Goal: Find specific page/section: Find specific page/section

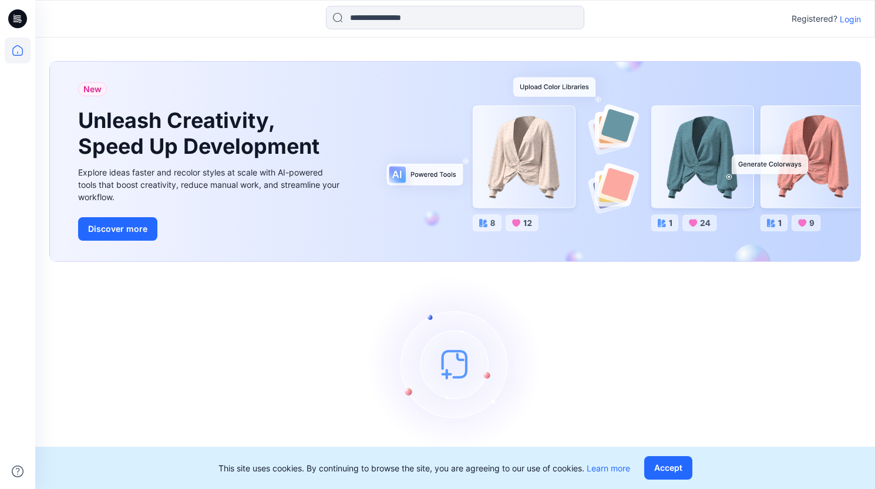
click at [845, 21] on p "Login" at bounding box center [850, 19] width 21 height 12
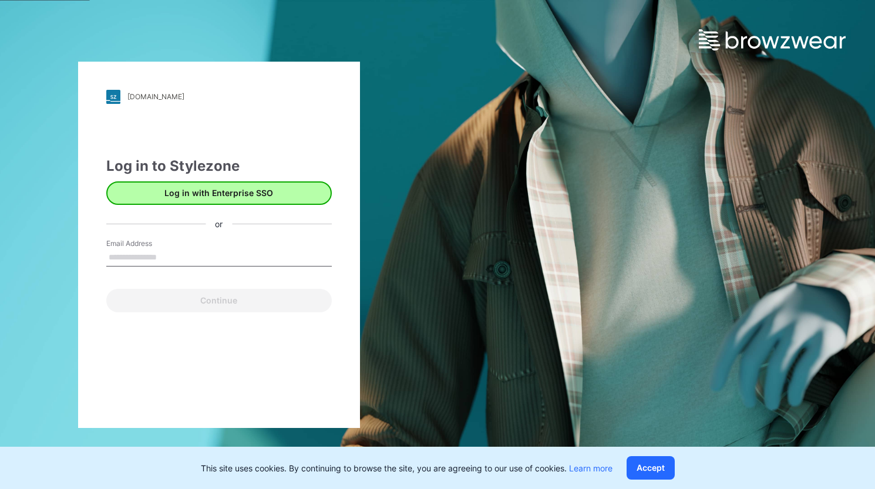
click at [244, 195] on button "Log in with Enterprise SSO" at bounding box center [219, 192] width 226 height 23
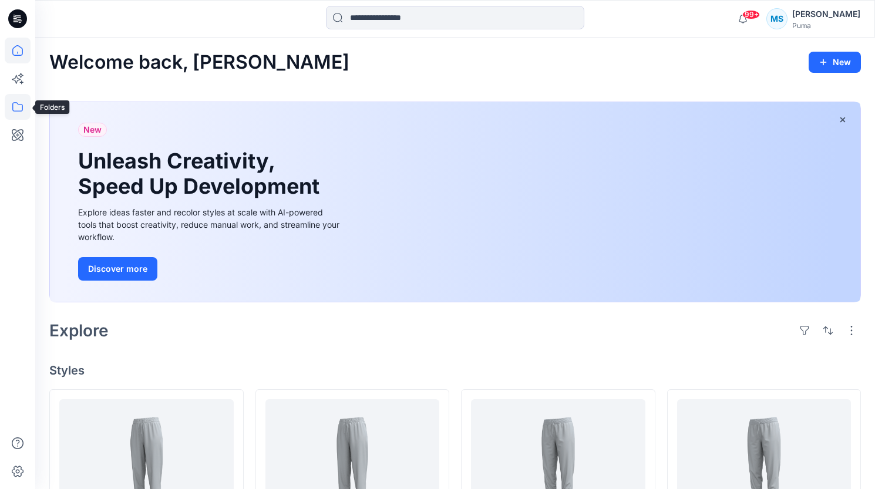
click at [11, 106] on icon at bounding box center [18, 107] width 26 height 26
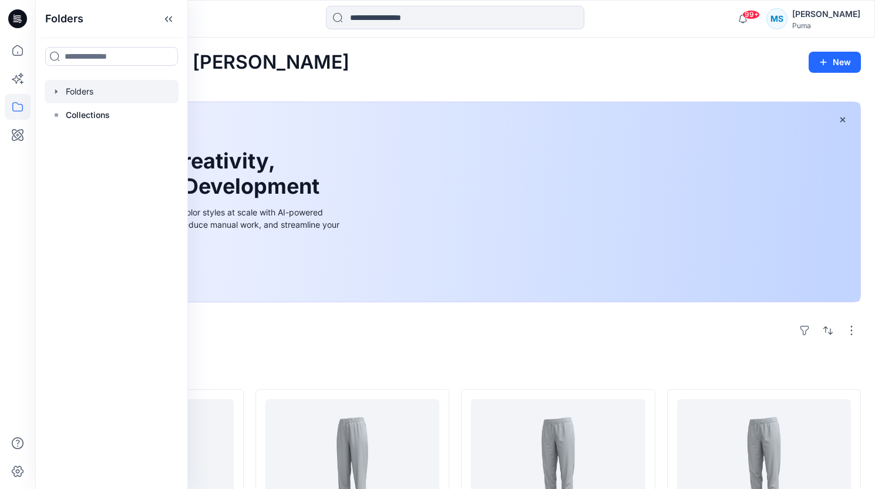
click at [105, 89] on div at bounding box center [112, 91] width 134 height 23
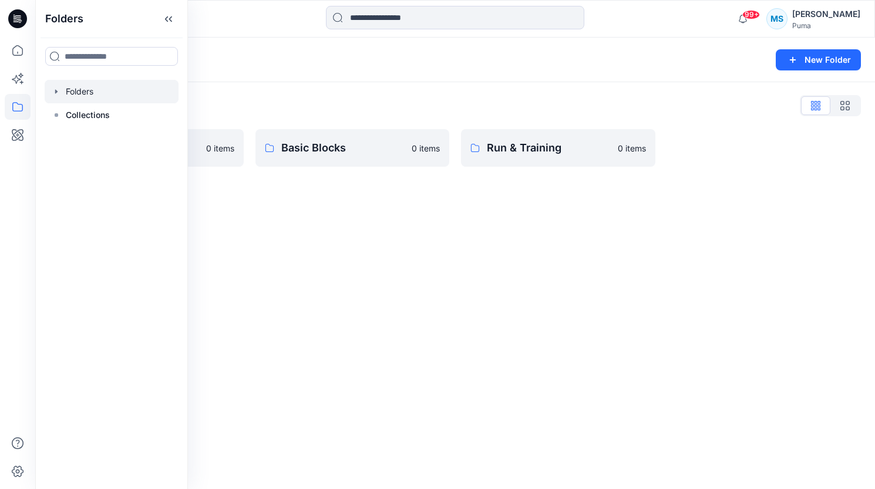
click at [269, 103] on div "Folders List" at bounding box center [455, 105] width 812 height 19
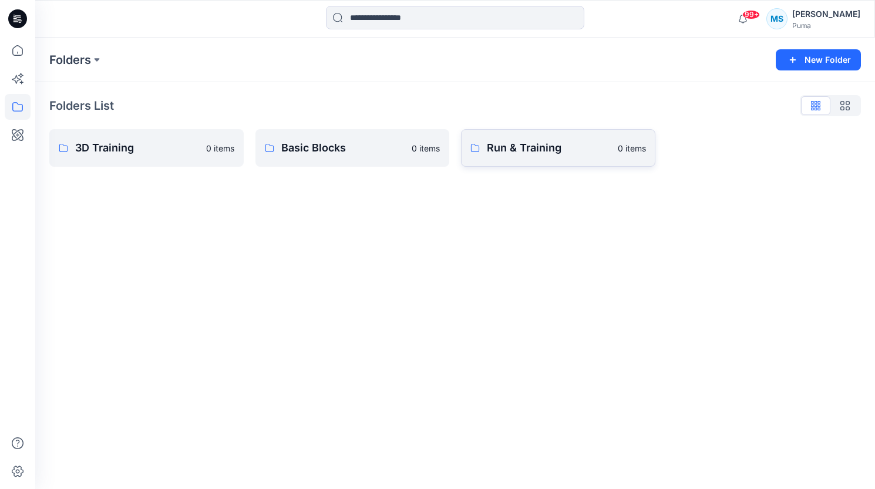
click at [540, 150] on p "Run & Training" at bounding box center [549, 148] width 124 height 16
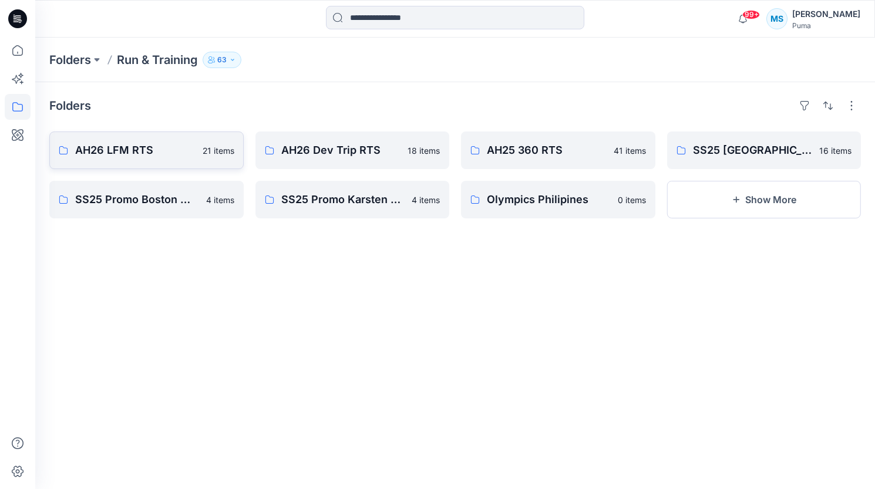
click at [132, 152] on p "AH26 LFM RTS" at bounding box center [135, 150] width 120 height 16
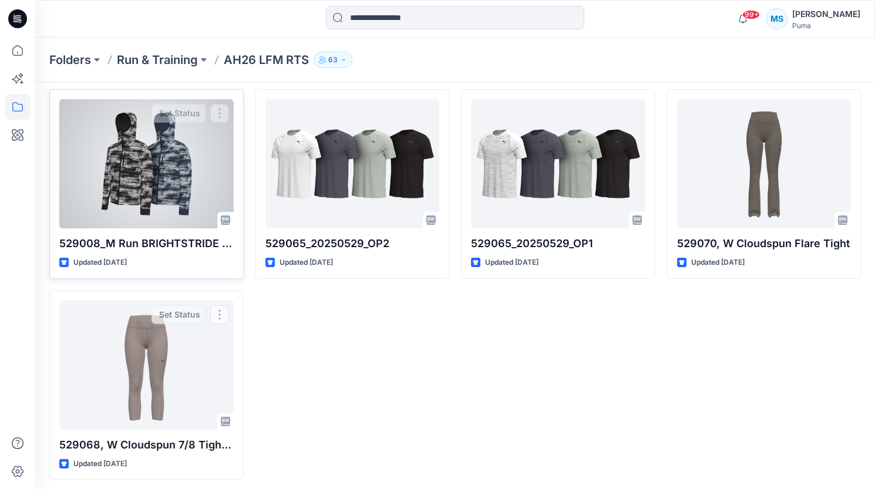
scroll to position [846, 0]
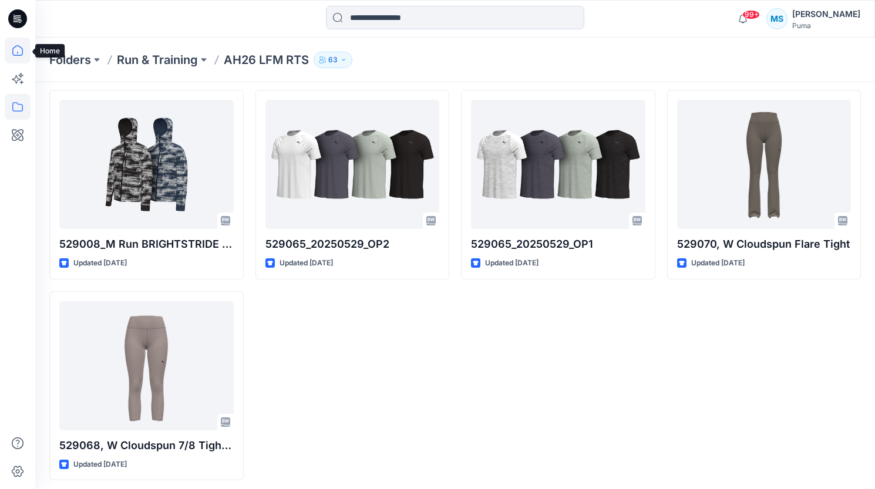
click at [20, 51] on icon at bounding box center [18, 51] width 26 height 26
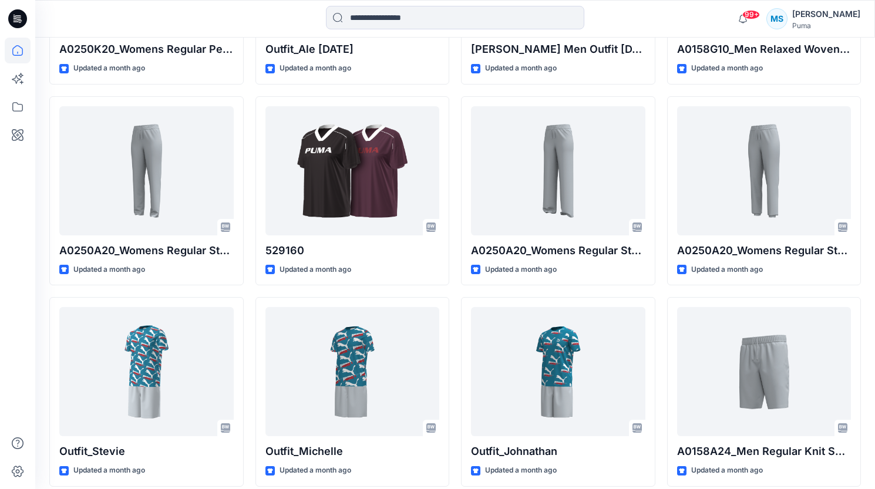
scroll to position [1601, 0]
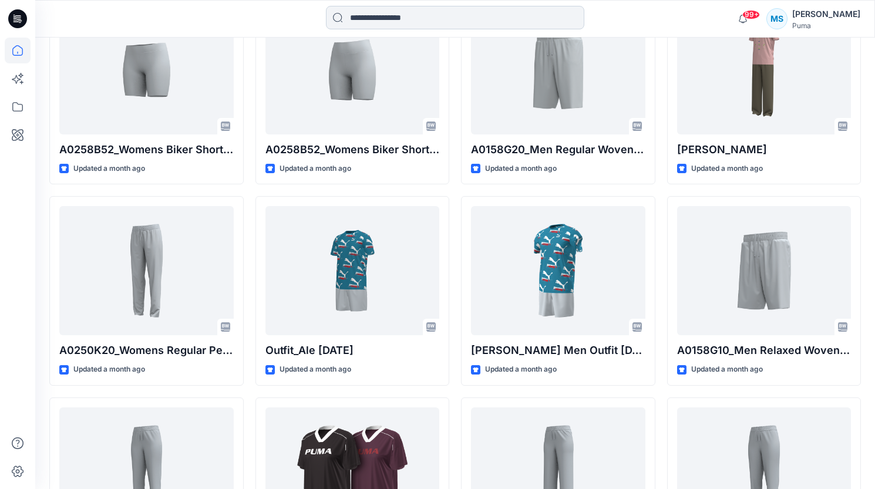
click at [458, 16] on input at bounding box center [455, 17] width 258 height 23
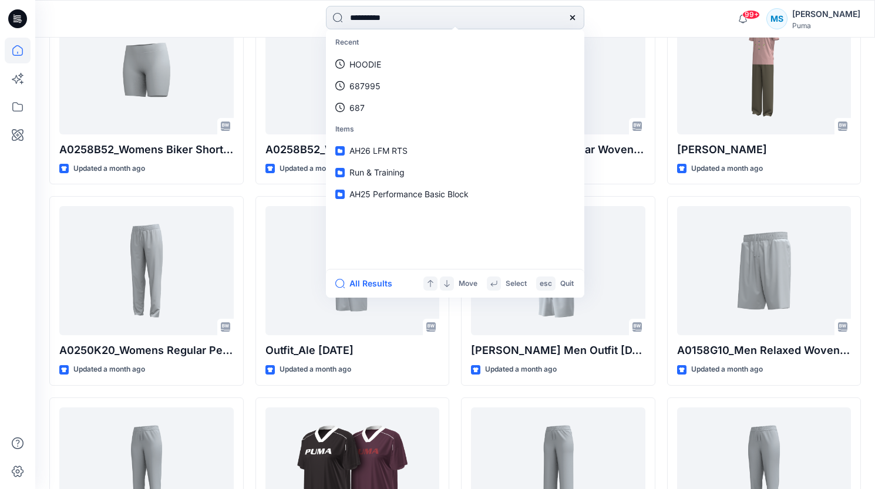
type input "**********"
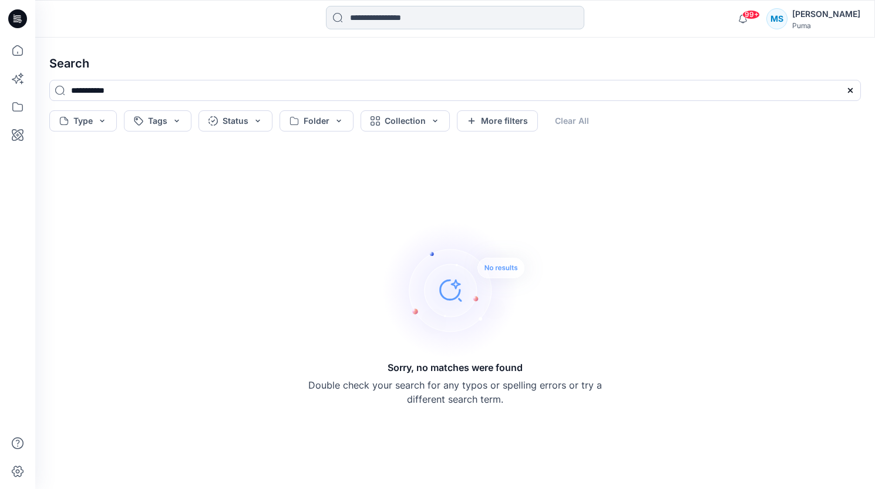
click at [402, 21] on input at bounding box center [455, 17] width 258 height 23
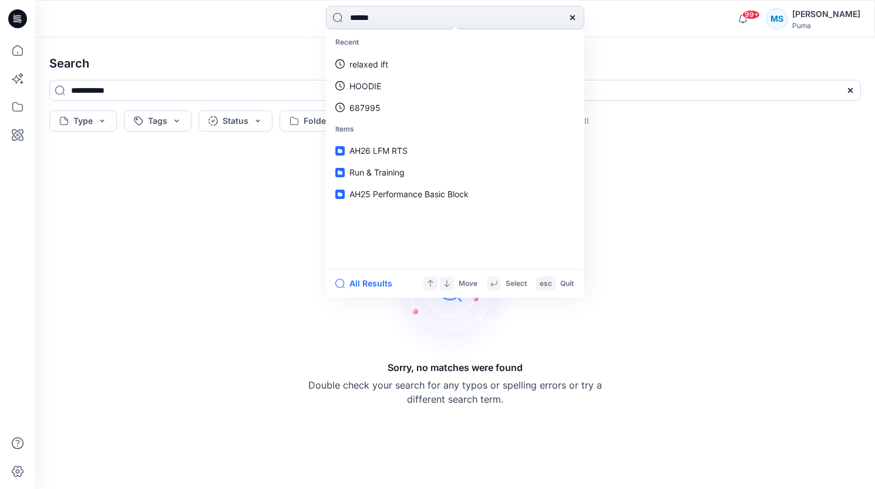
type input "*******"
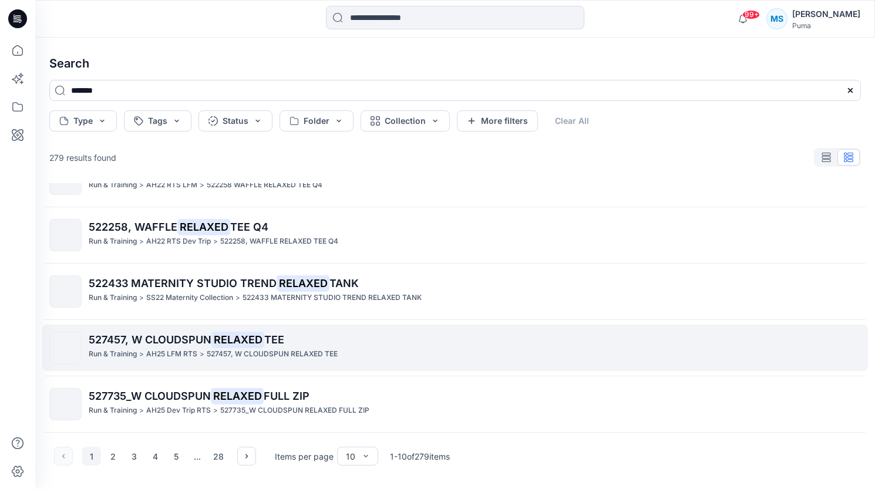
scroll to position [342, 0]
click at [110, 334] on span "527457, W CLOUDSPUN" at bounding box center [150, 340] width 123 height 12
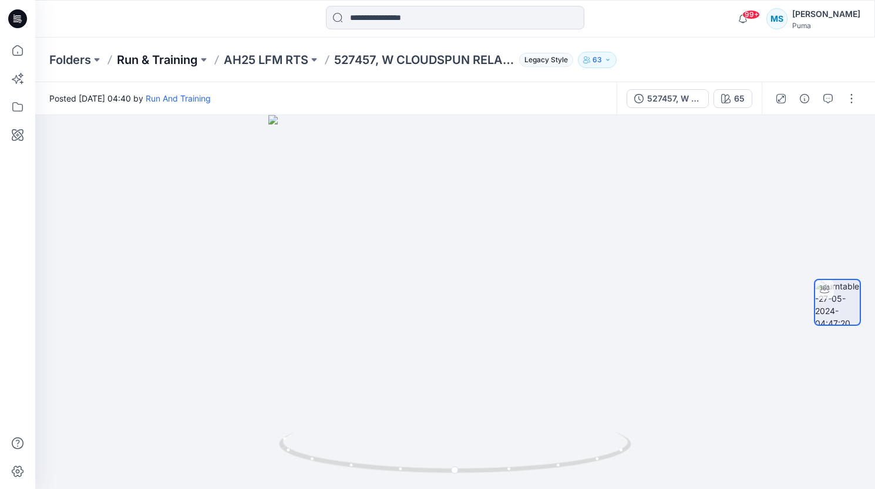
click at [145, 56] on p "Run & Training" at bounding box center [157, 60] width 81 height 16
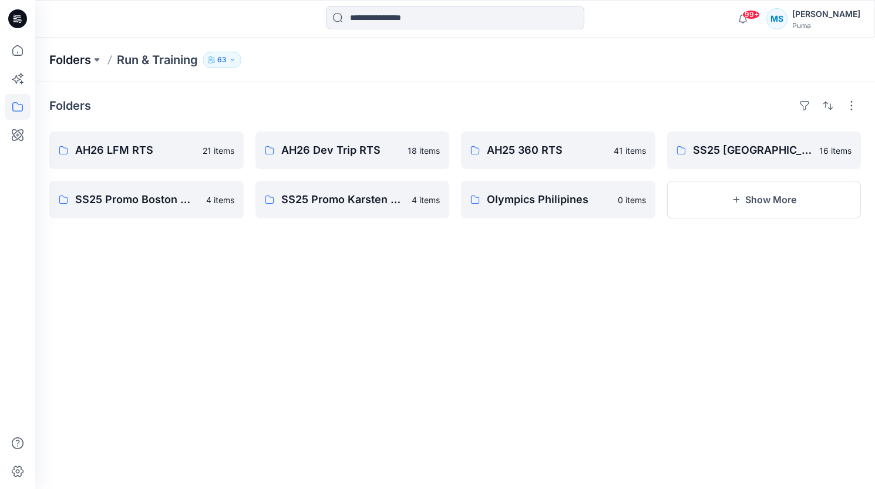
click at [68, 59] on p "Folders" at bounding box center [70, 60] width 42 height 16
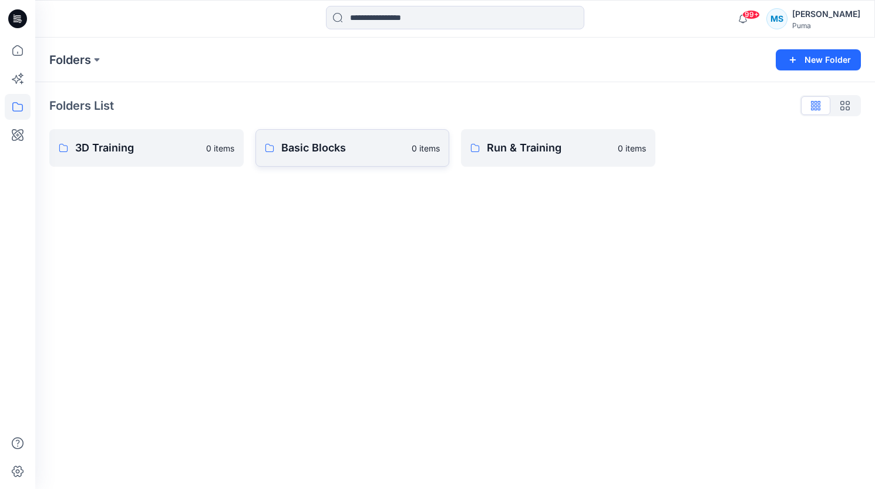
click at [297, 152] on p "Basic Blocks" at bounding box center [343, 148] width 124 height 16
